Goal: Information Seeking & Learning: Learn about a topic

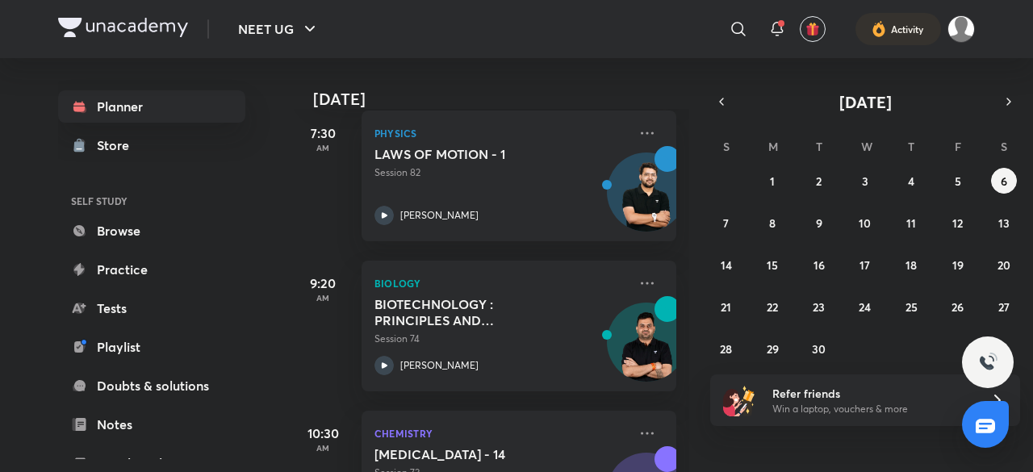
scroll to position [242, 0]
click at [957, 188] on button "5" at bounding box center [958, 181] width 26 height 26
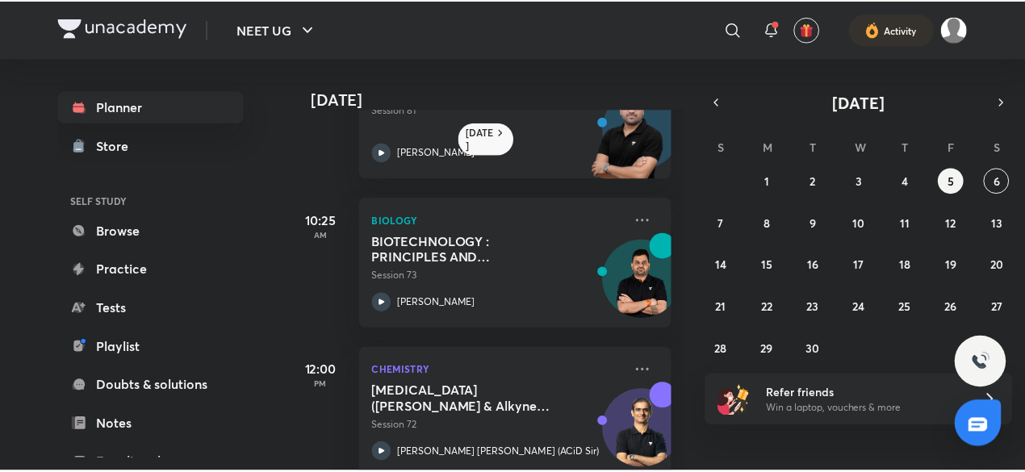
scroll to position [263, 0]
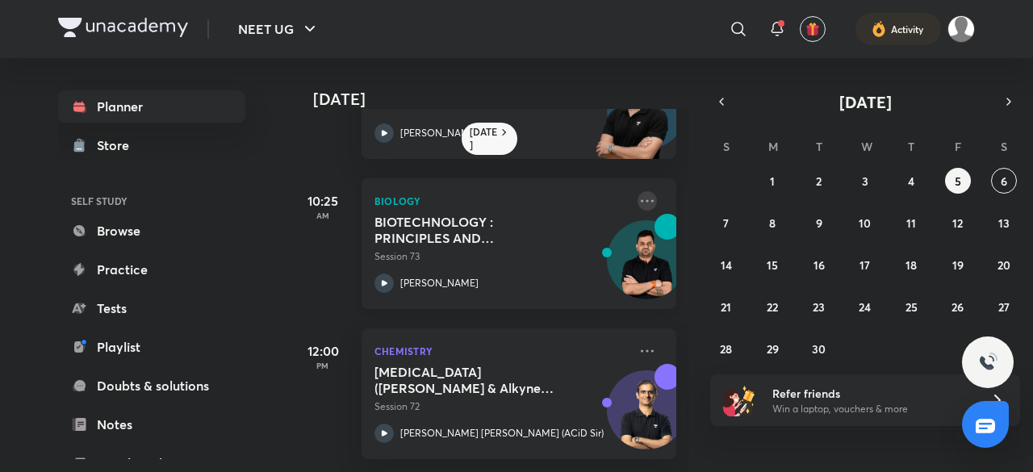
click at [637, 193] on icon at bounding box center [646, 200] width 19 height 19
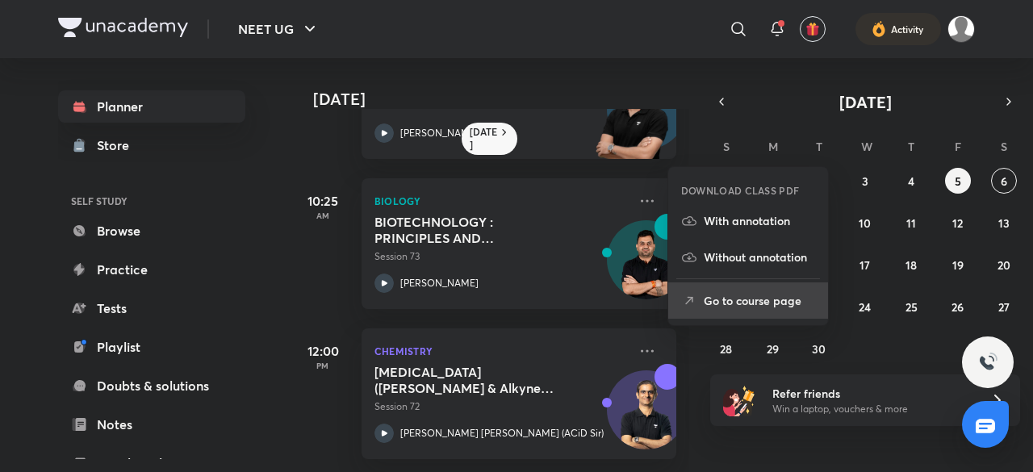
click at [722, 311] on li "Go to course page" at bounding box center [748, 300] width 160 height 36
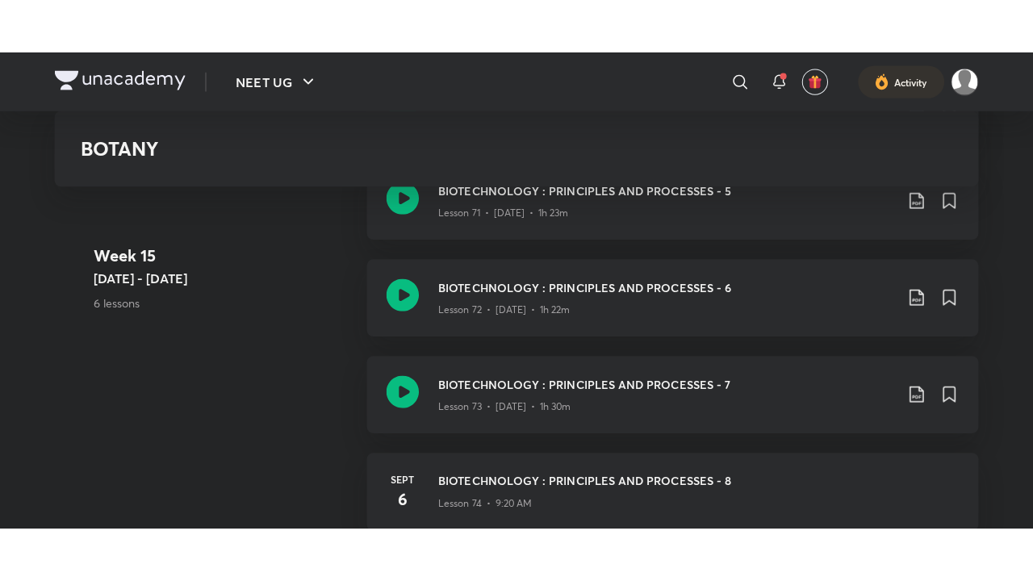
scroll to position [8486, 0]
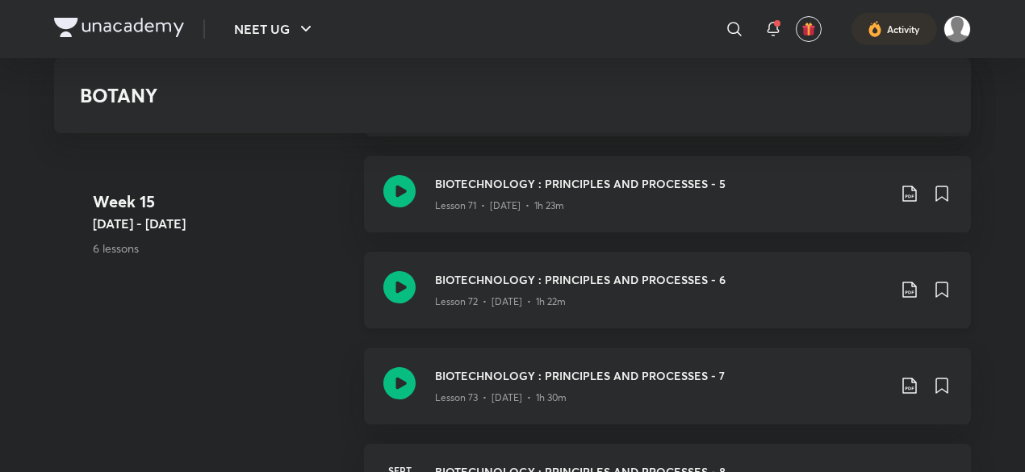
click at [615, 311] on div "BIOTECHNOLOGY : PRINCIPLES AND PROCESSES - 6 Lesson 72 • [DATE] • 1h 22m" at bounding box center [667, 290] width 607 height 77
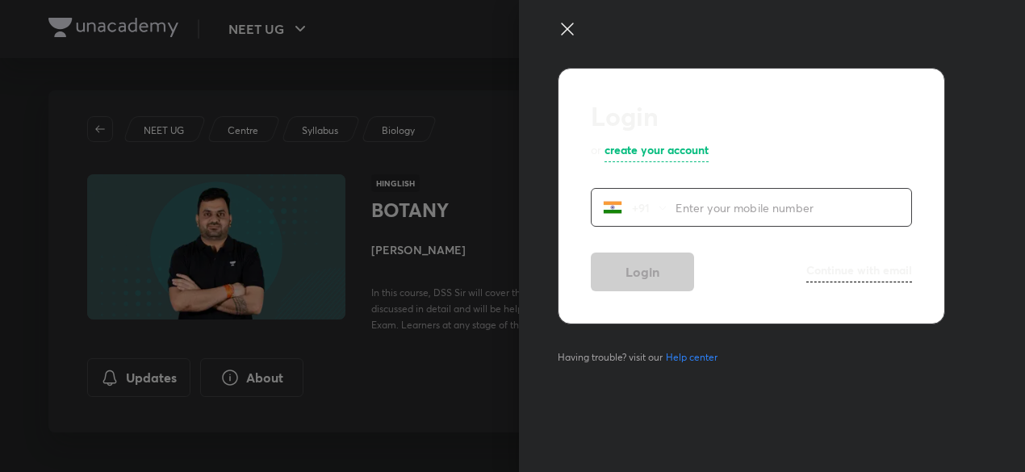
click at [575, 23] on icon at bounding box center [566, 28] width 19 height 19
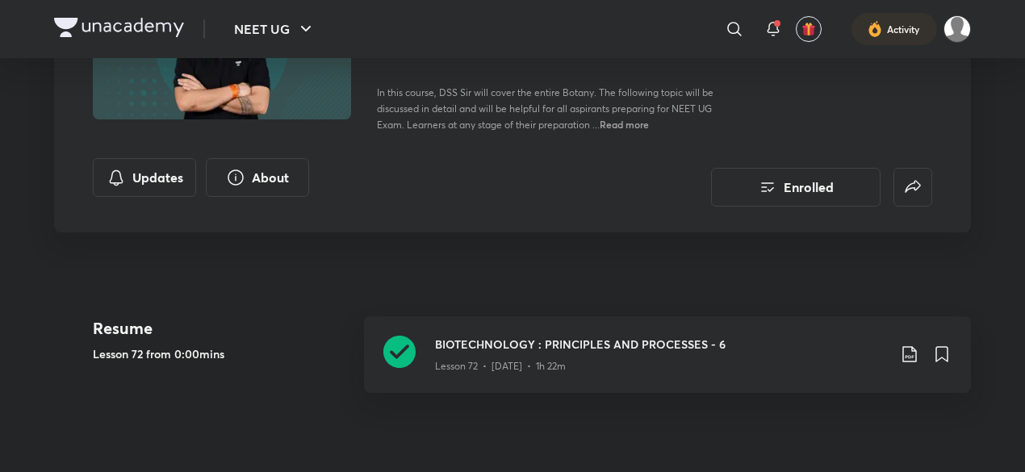
scroll to position [202, 0]
click at [699, 349] on h3 "BIOTECHNOLOGY : PRINCIPLES AND PROCESSES - 6" at bounding box center [661, 342] width 452 height 17
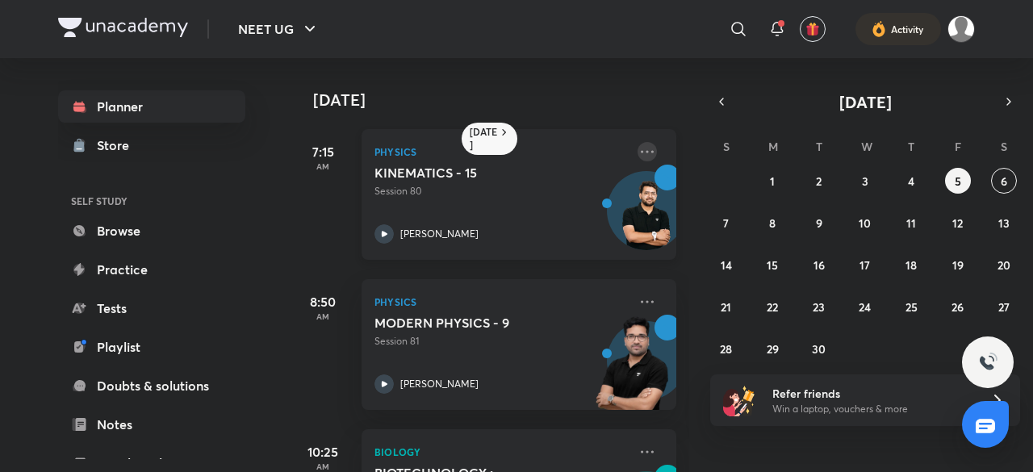
click at [637, 152] on icon at bounding box center [646, 151] width 19 height 19
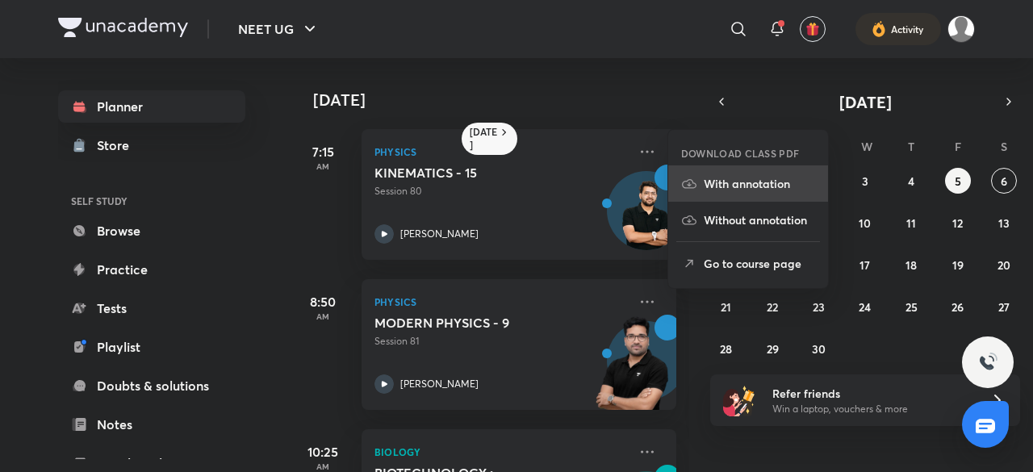
click at [716, 178] on p "With annotation" at bounding box center [759, 183] width 111 height 17
